Goal: Task Accomplishment & Management: Manage account settings

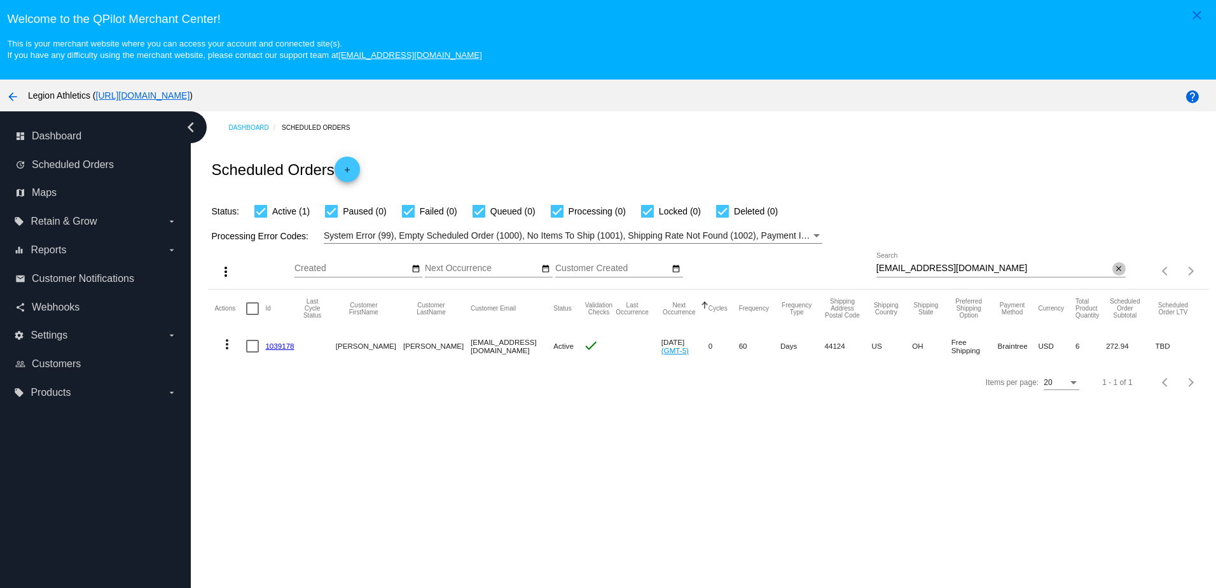
click at [1116, 273] on button "close" at bounding box center [1119, 268] width 13 height 13
drag, startPoint x: 1059, startPoint y: 271, endPoint x: 1110, endPoint y: 239, distance: 60.9
click at [1110, 239] on div "Processing Error Codes: System Error (99), Empty Scheduled Order (1000), No Ite…" at bounding box center [708, 231] width 1001 height 25
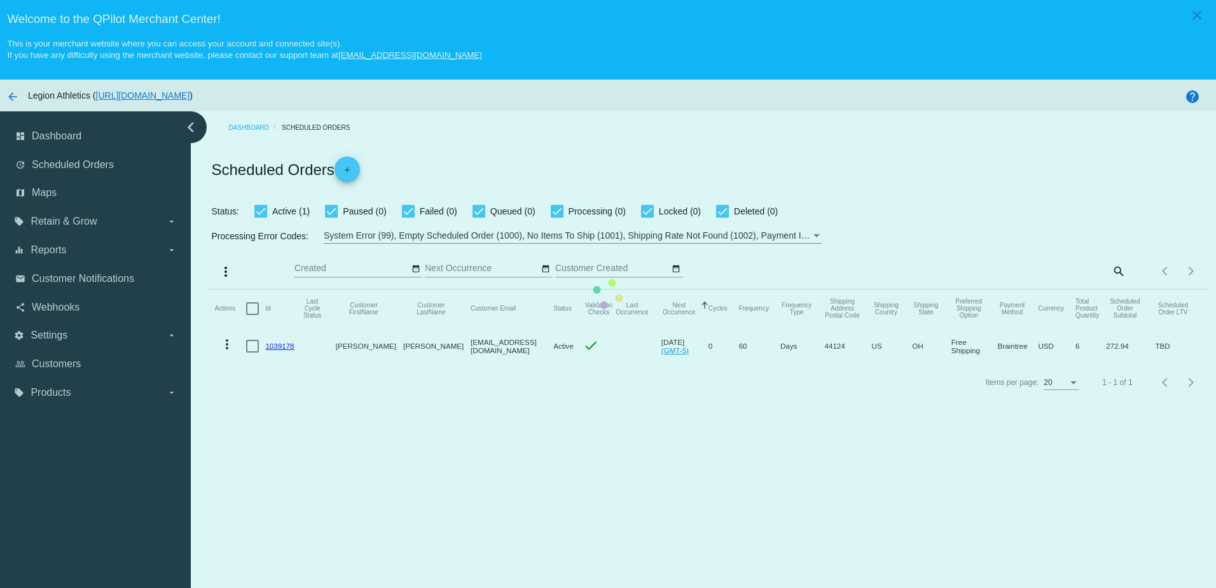
click at [1112, 289] on mat-table "Actions Id Last Cycle Status Customer FirstName Customer LastName Customer Emai…" at bounding box center [708, 326] width 1001 height 75
click at [1090, 289] on mat-table "Actions Id Last Cycle Status Customer FirstName Customer LastName Customer Emai…" at bounding box center [708, 326] width 1001 height 75
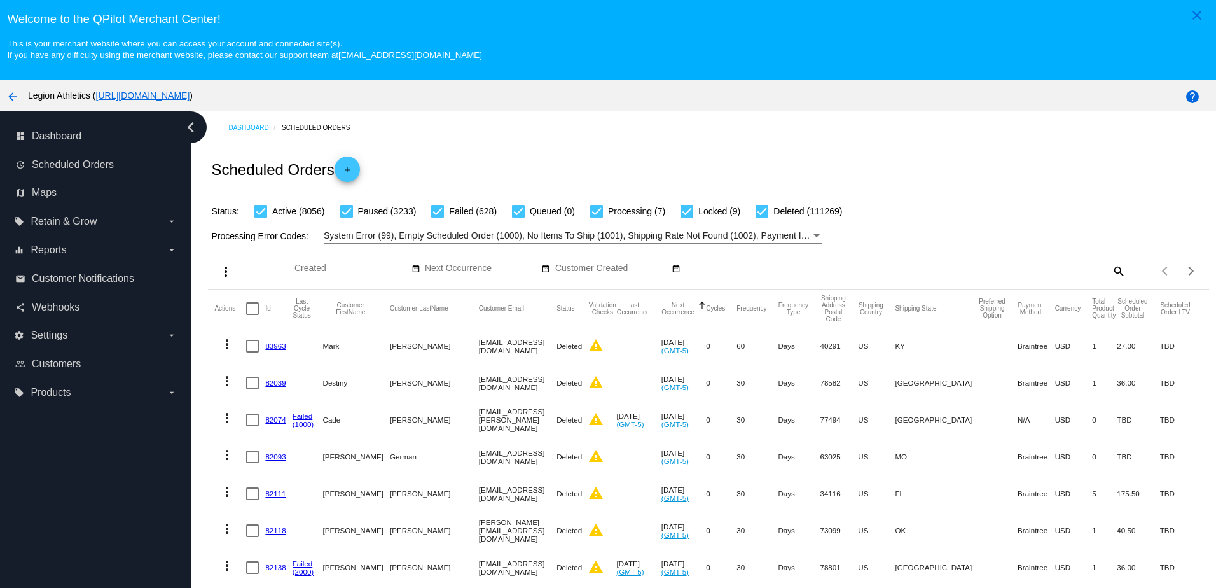
click at [1093, 277] on div "search" at bounding box center [1001, 271] width 249 height 20
click at [1111, 271] on mat-icon "search" at bounding box center [1118, 271] width 15 height 20
paste input "[EMAIL_ADDRESS][DOMAIN_NAME]"
type input "[EMAIL_ADDRESS][DOMAIN_NAME]"
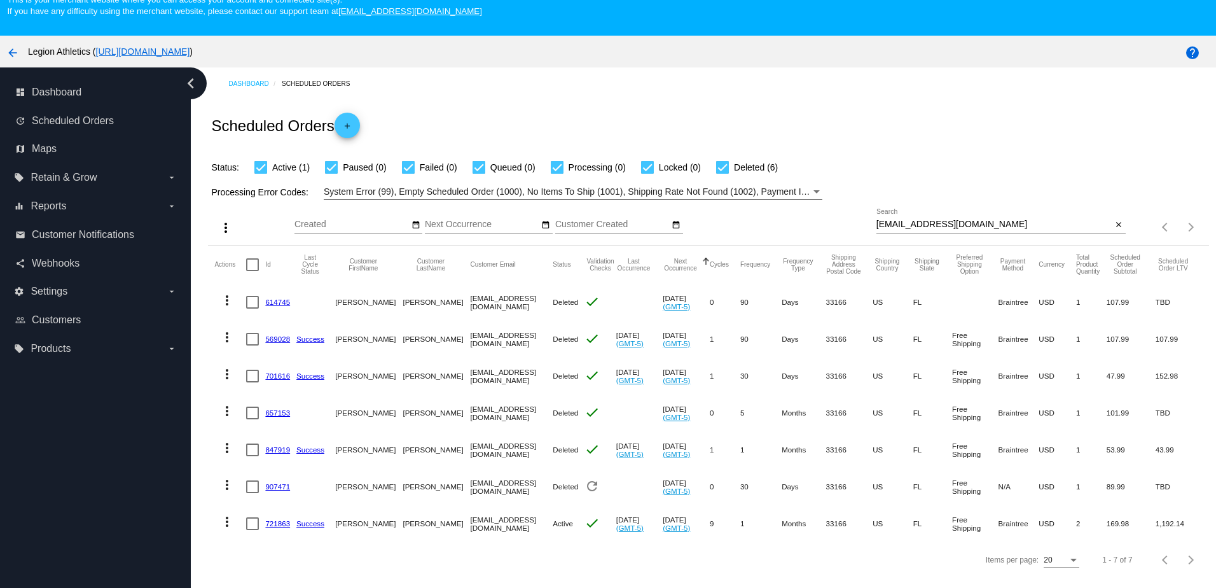
scroll to position [81, 0]
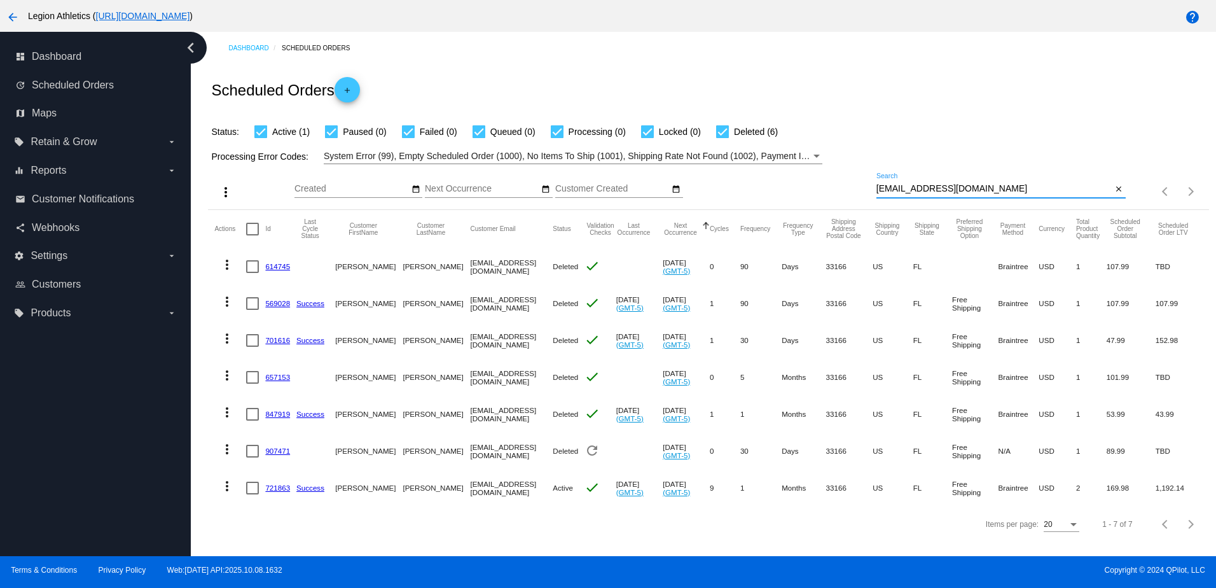
click at [274, 486] on link "721863" at bounding box center [277, 487] width 25 height 8
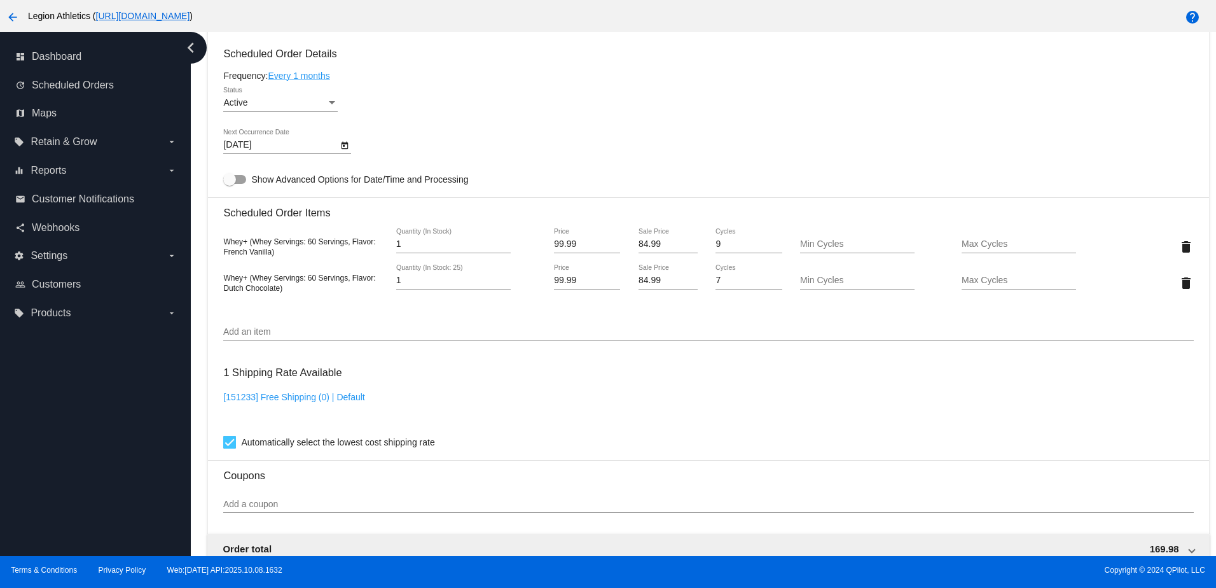
scroll to position [636, 0]
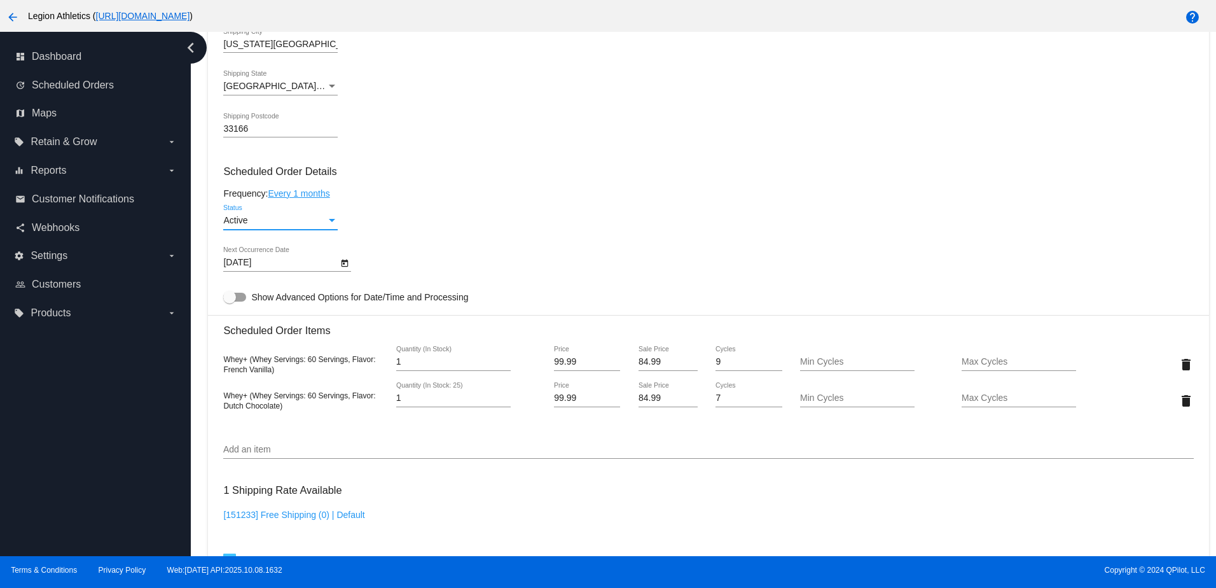
click at [310, 226] on div "Active" at bounding box center [274, 221] width 103 height 10
click at [278, 251] on span "Paused" at bounding box center [280, 255] width 115 height 27
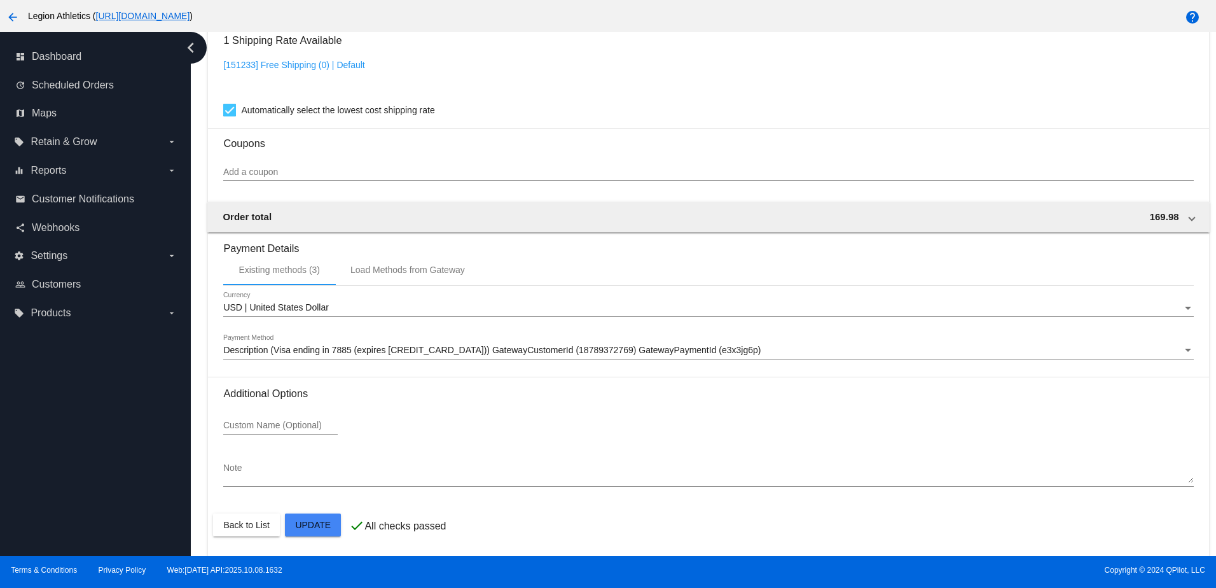
scroll to position [1096, 0]
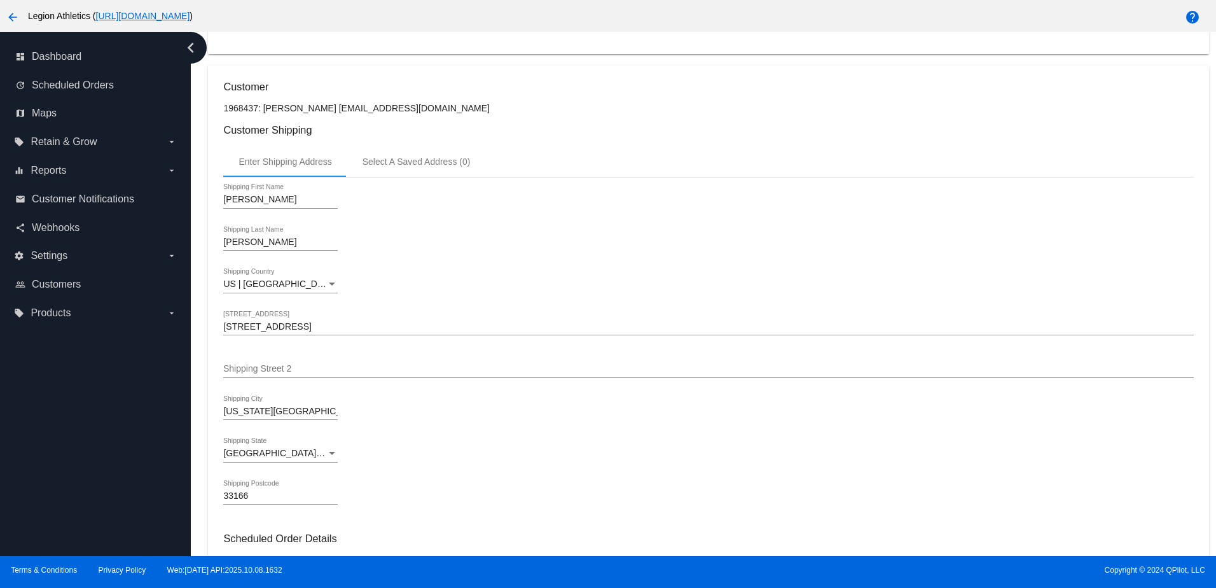
scroll to position [0, 0]
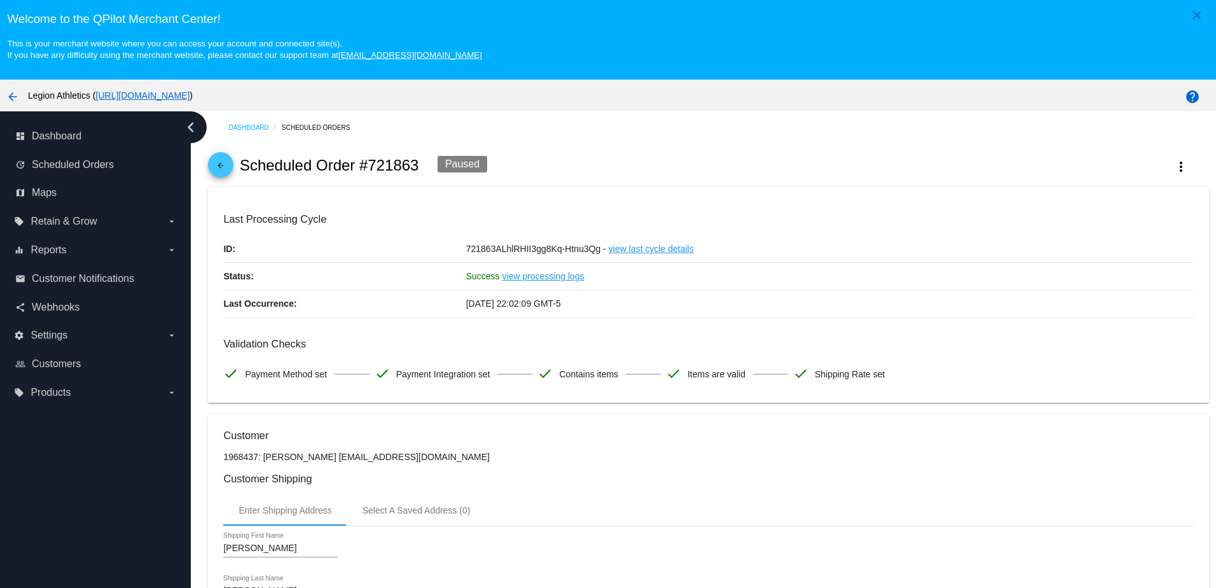
click at [214, 171] on mat-icon "arrow_back" at bounding box center [220, 168] width 15 height 15
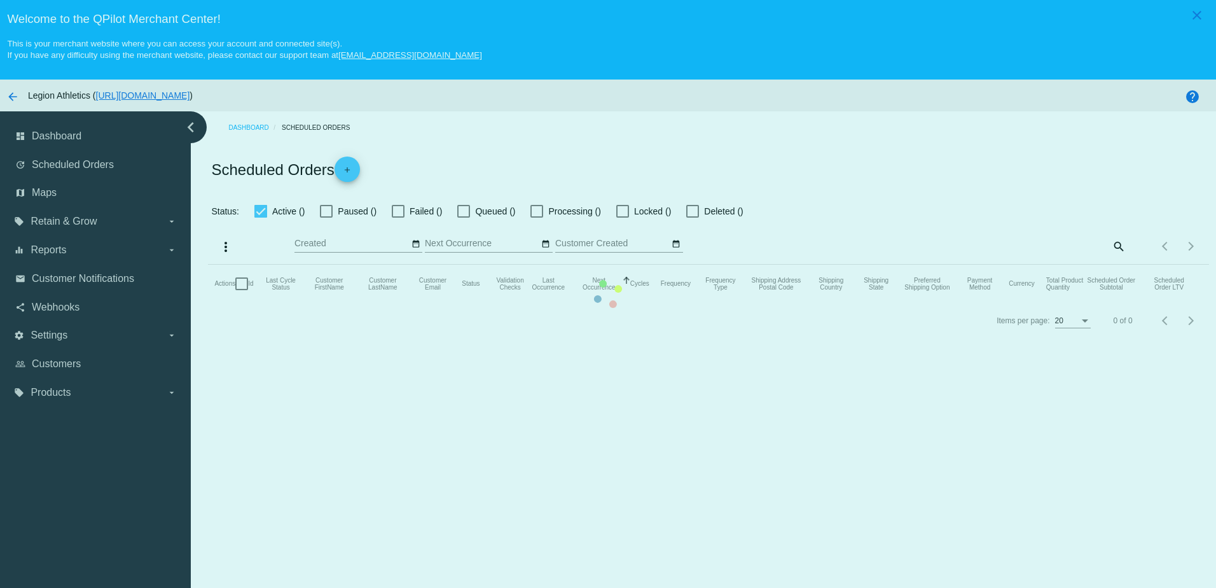
checkbox input "true"
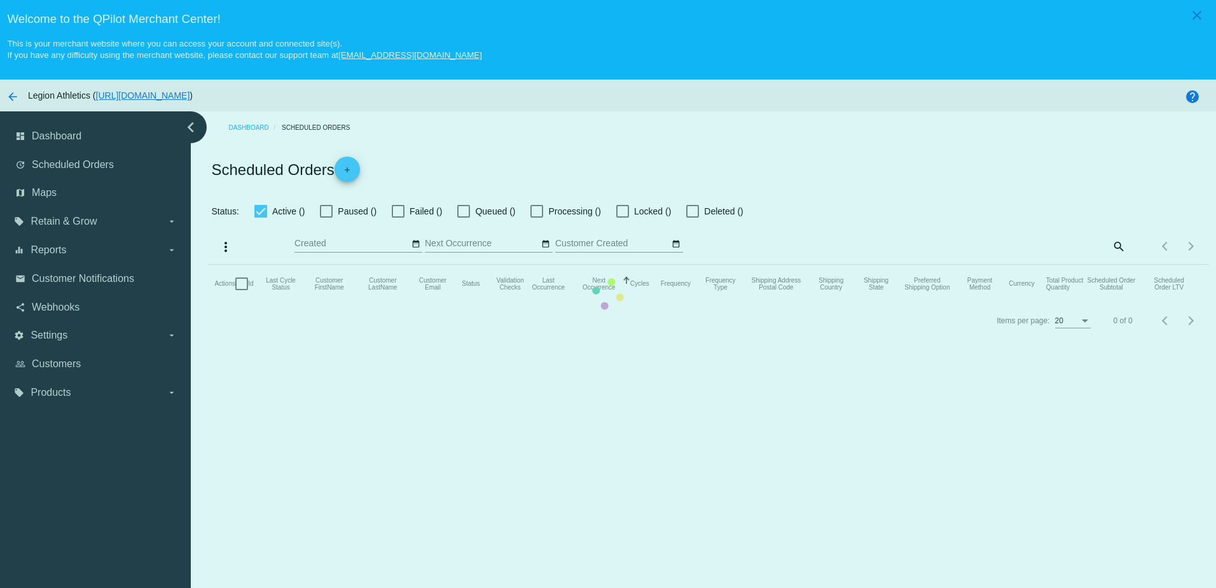
checkbox input "true"
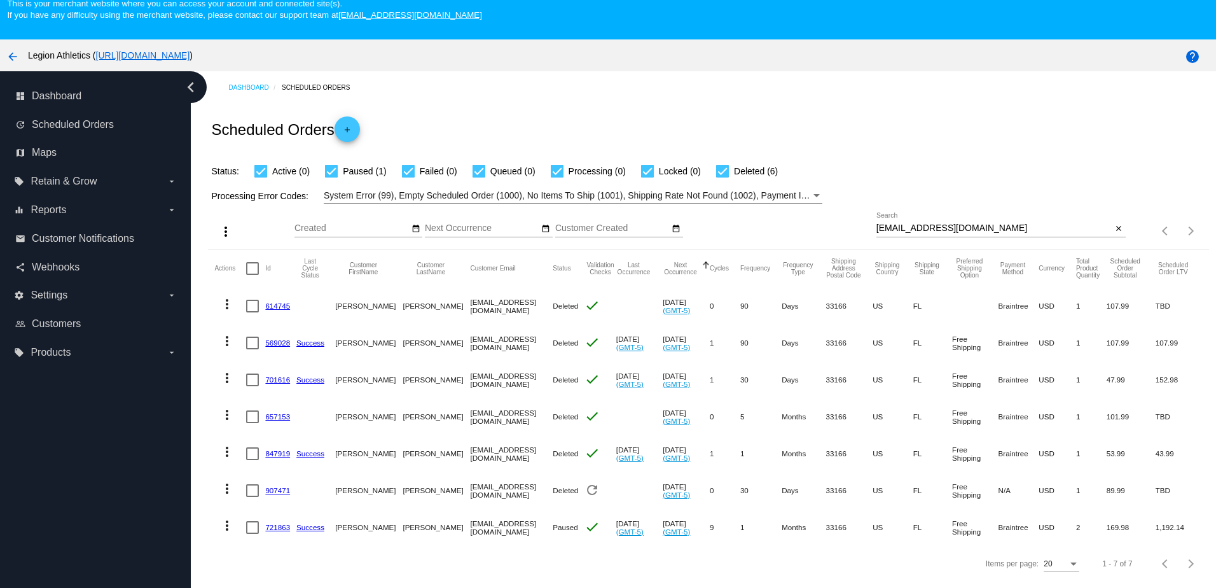
scroll to position [81, 0]
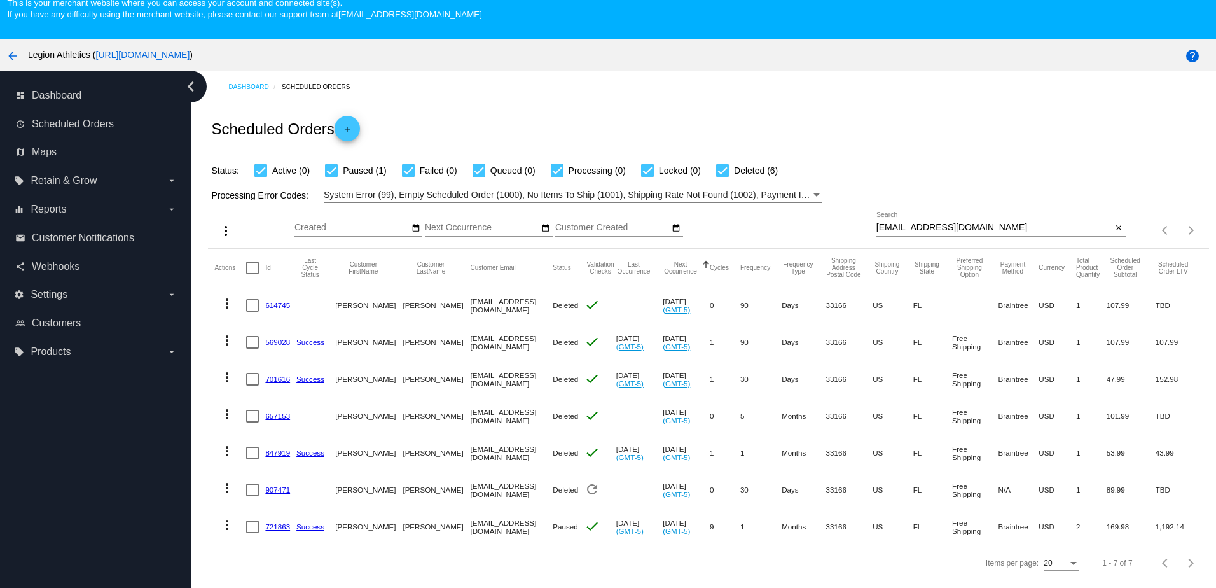
scroll to position [81, 0]
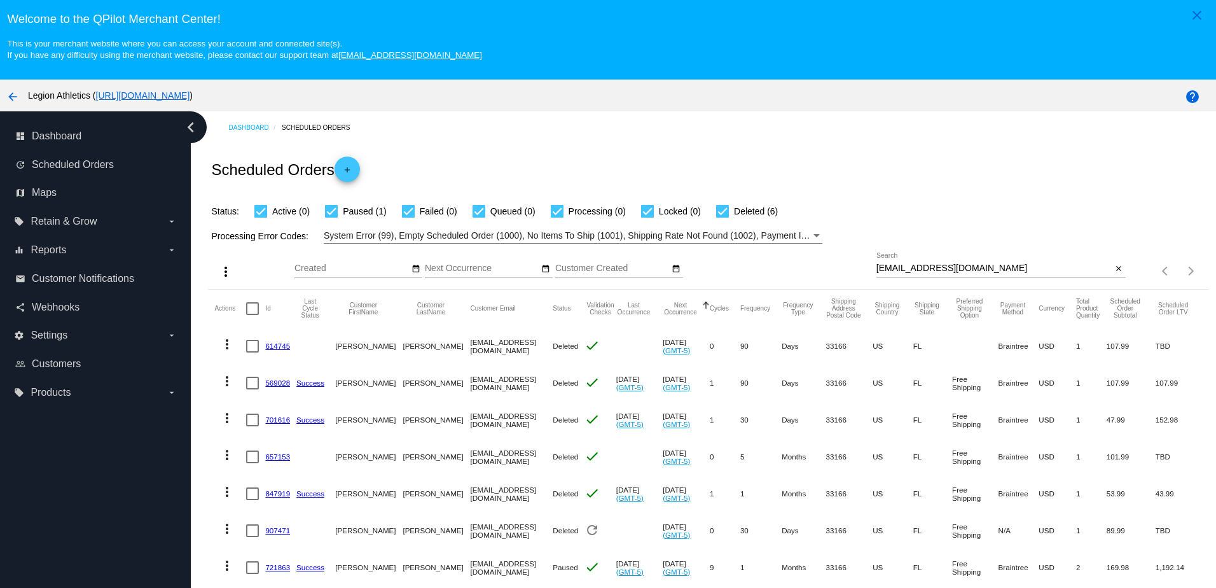
scroll to position [81, 0]
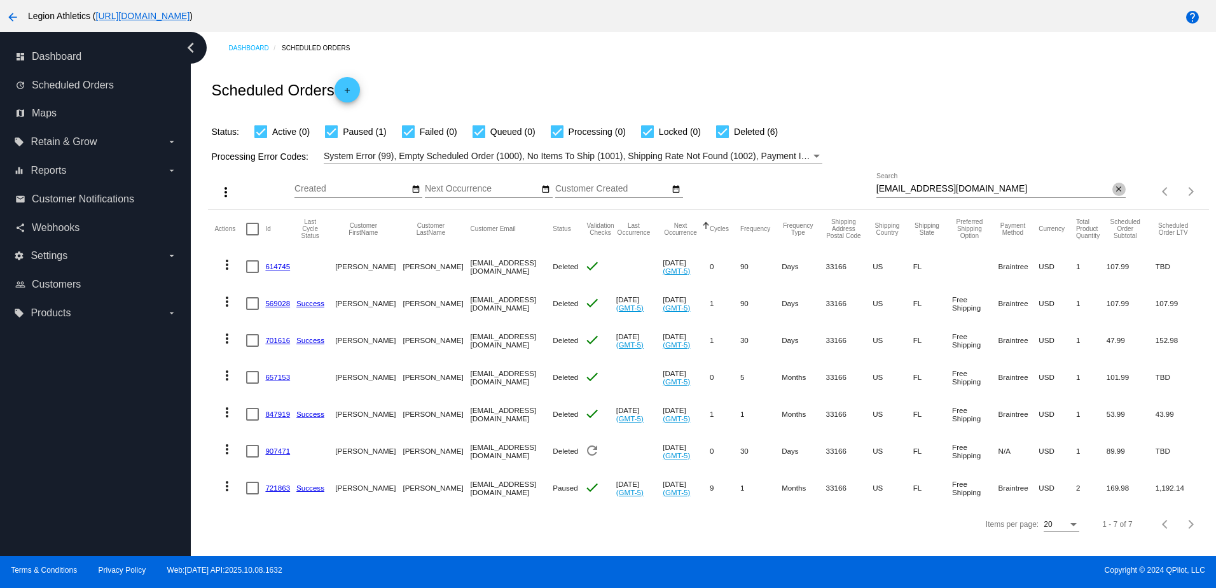
click at [1115, 193] on mat-icon "close" at bounding box center [1119, 189] width 9 height 10
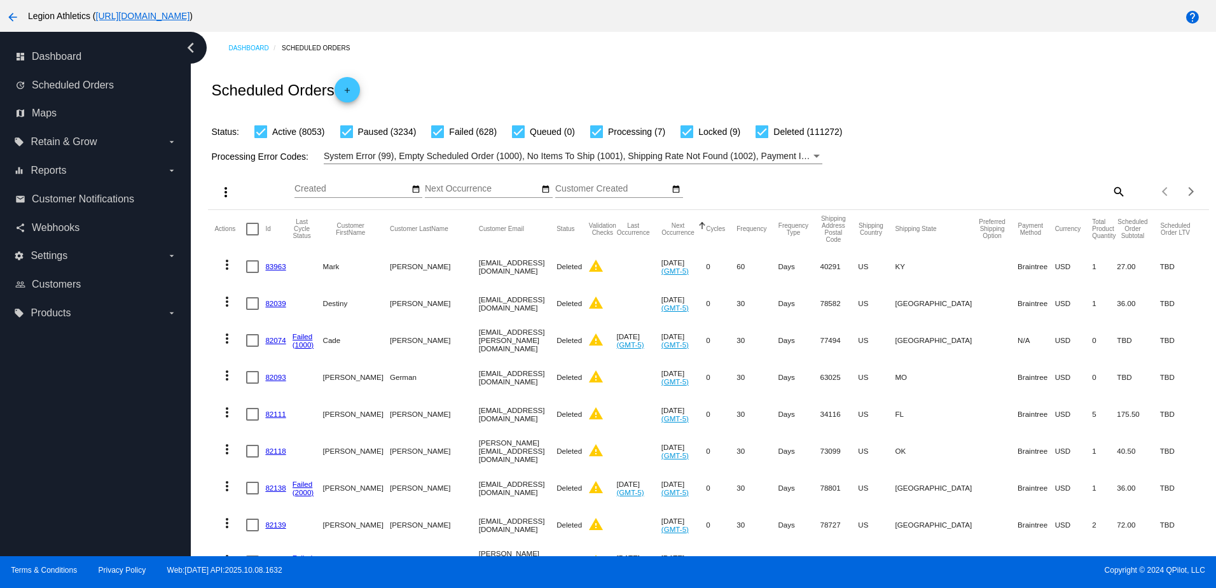
click at [1111, 190] on mat-icon "search" at bounding box center [1118, 191] width 15 height 20
click at [1039, 194] on input "Search" at bounding box center [1001, 189] width 249 height 10
paste input "[EMAIL_ADDRESS][DOMAIN_NAME]"
type input "[EMAIL_ADDRESS][DOMAIN_NAME]"
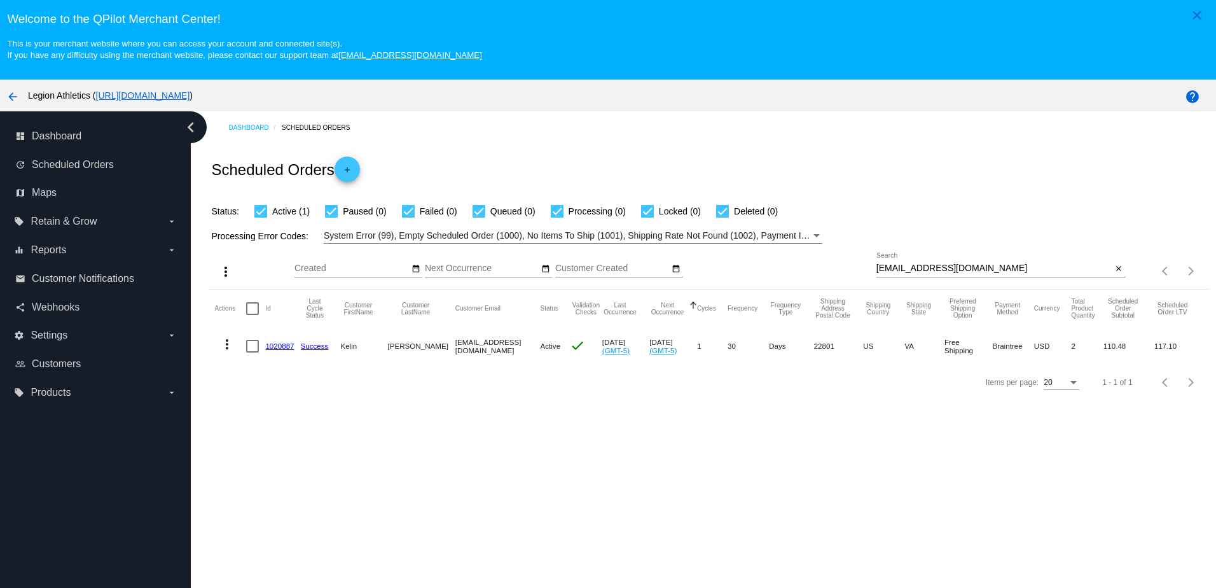
click at [273, 345] on link "1020887" at bounding box center [279, 346] width 29 height 8
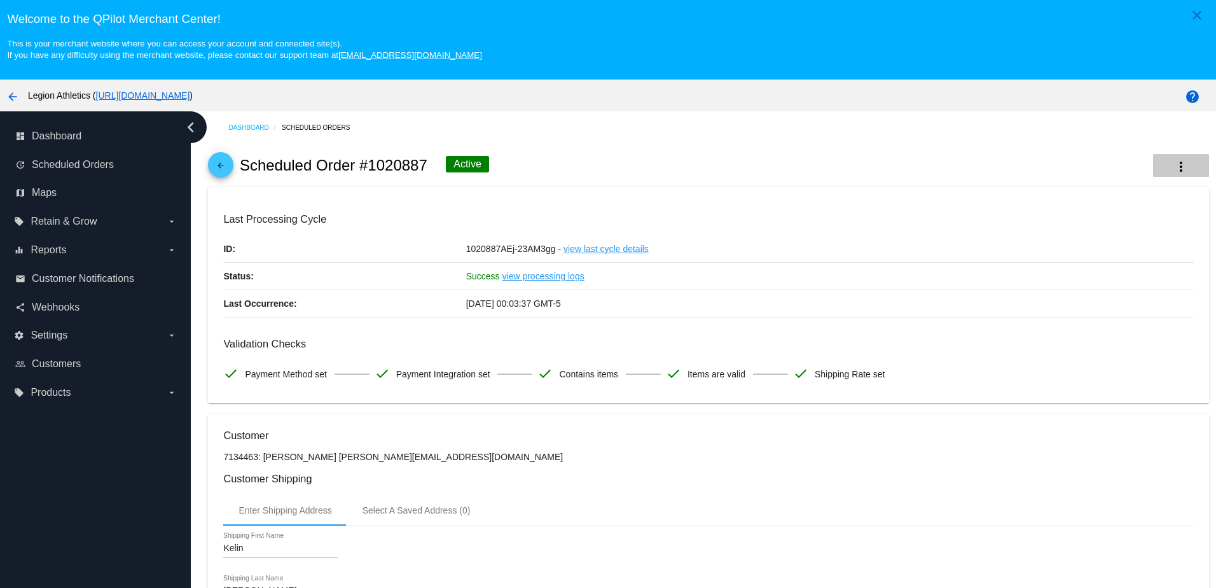
click at [1171, 164] on button "more_vert" at bounding box center [1181, 165] width 56 height 23
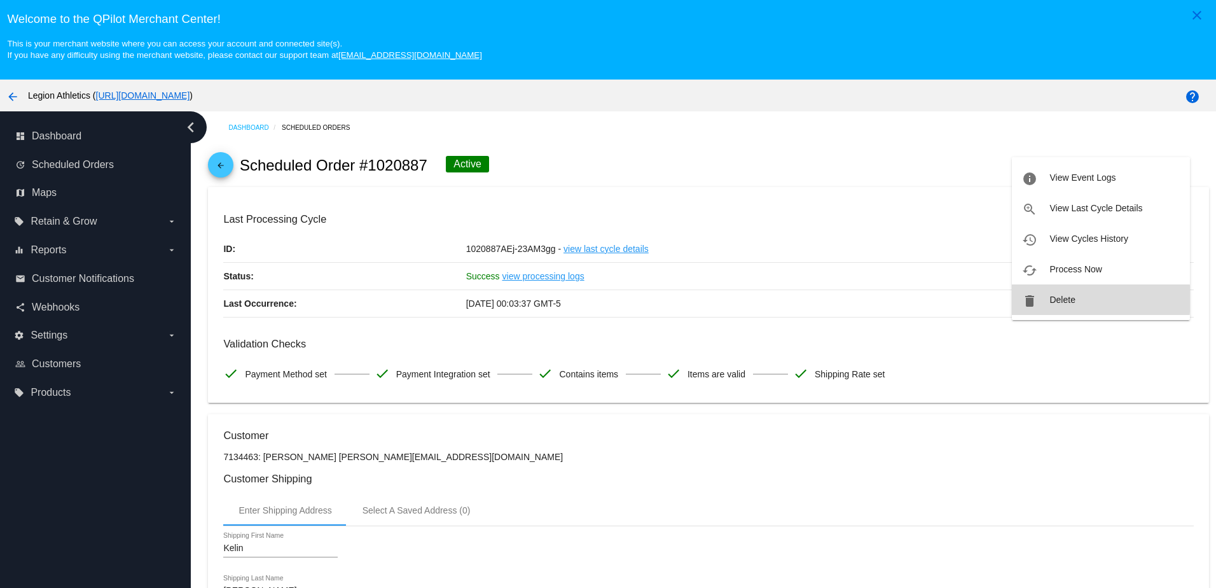
click at [1063, 299] on span "Delete" at bounding box center [1062, 300] width 25 height 10
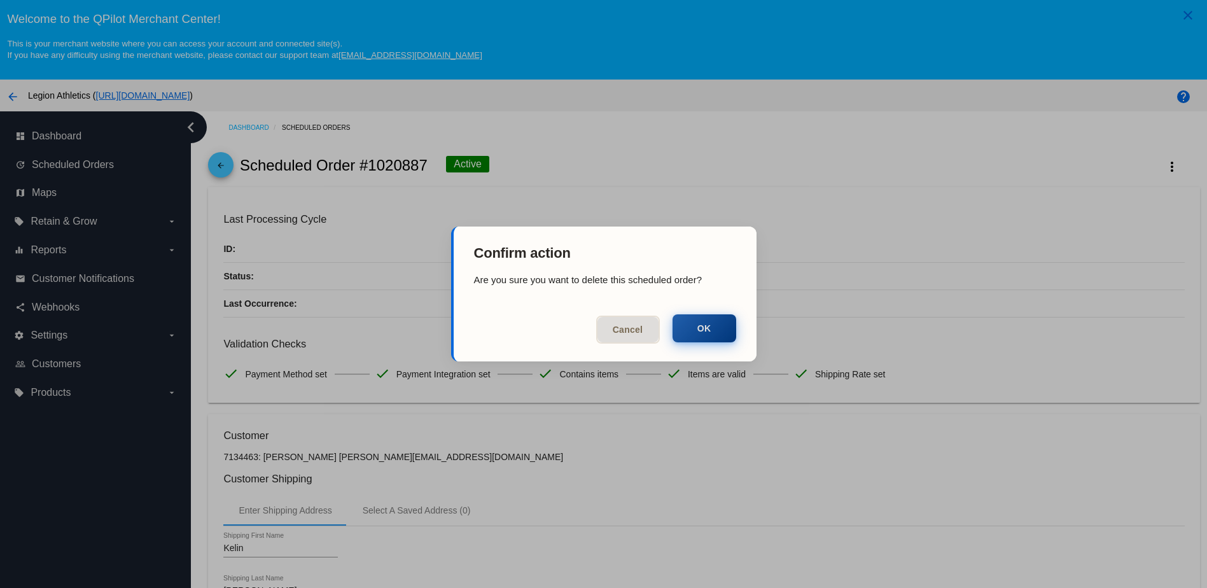
click at [714, 337] on button "OK" at bounding box center [704, 328] width 64 height 28
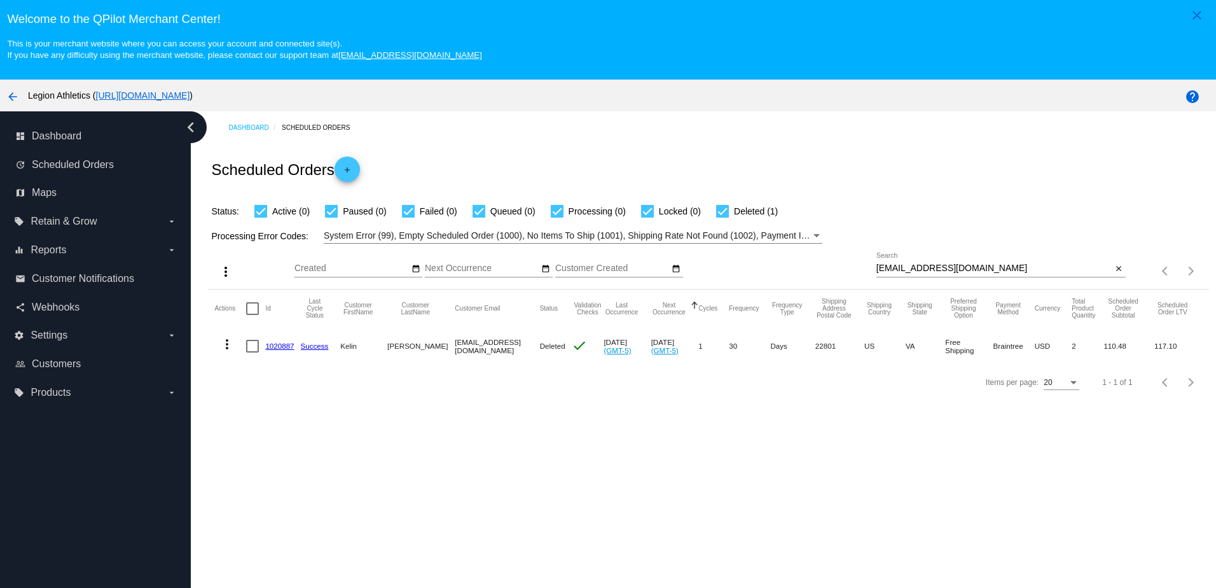
click at [372, 425] on div "Dashboard Scheduled Orders Scheduled Orders add Status: Active (0) Paused (0) F…" at bounding box center [703, 373] width 1025 height 524
